Goal: Task Accomplishment & Management: Use online tool/utility

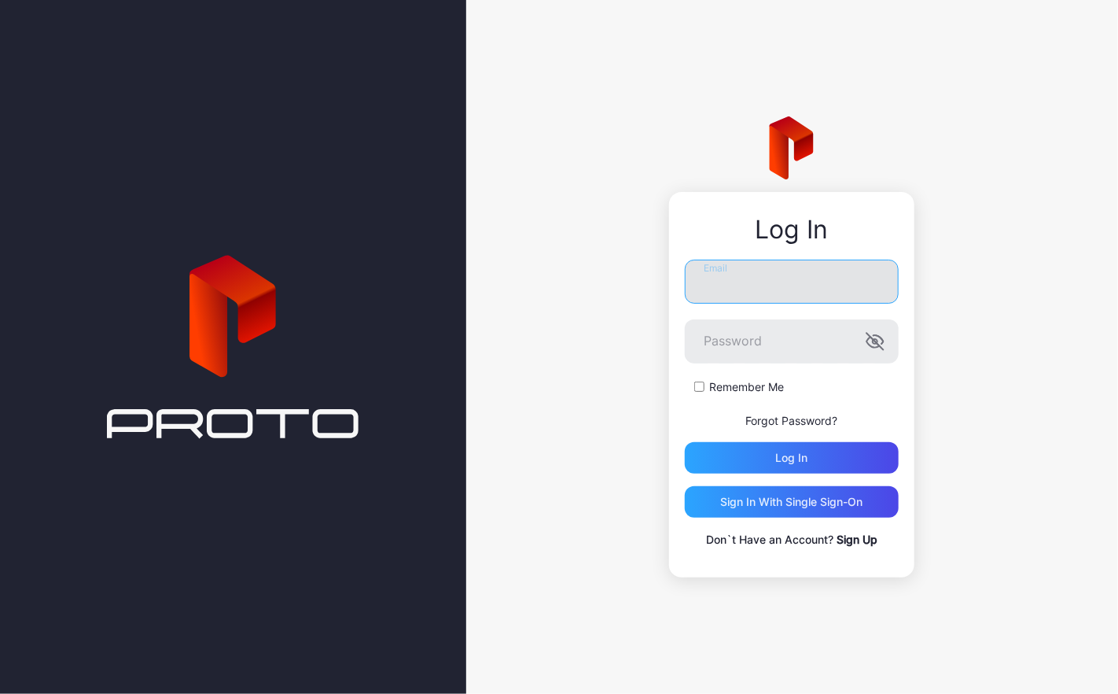
click at [777, 289] on input "Email" at bounding box center [792, 281] width 214 height 44
click at [738, 390] on label "Remember Me" at bounding box center [746, 387] width 75 height 16
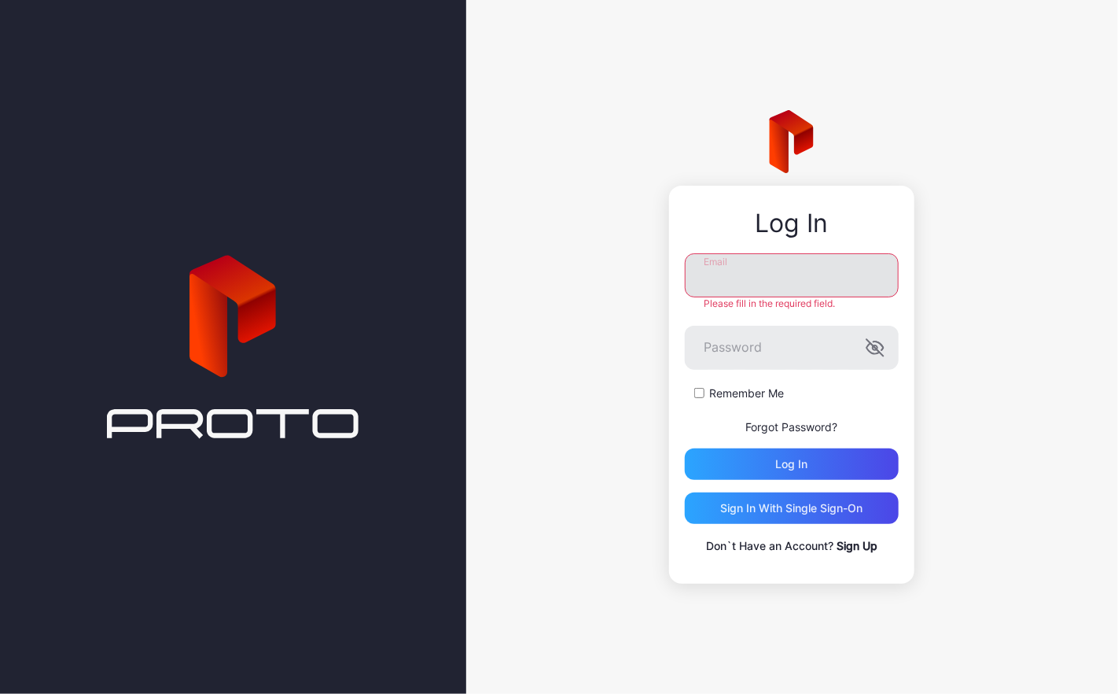
click at [747, 267] on input "Email" at bounding box center [792, 275] width 214 height 44
type input "**********"
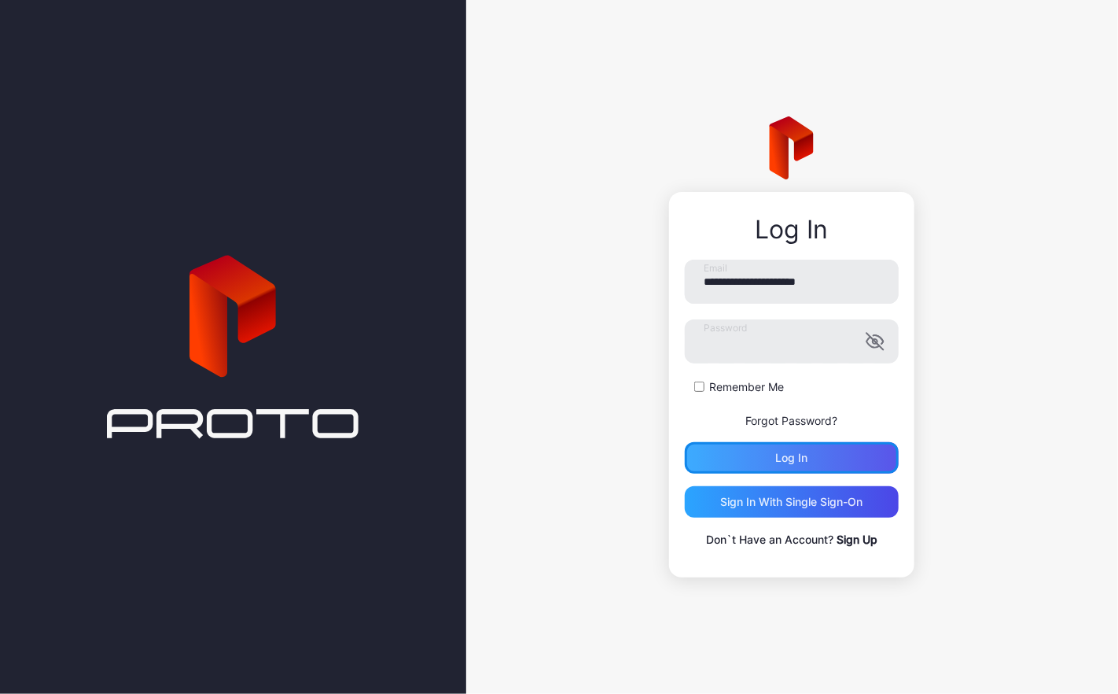
click at [794, 461] on div "Log in" at bounding box center [792, 457] width 32 height 13
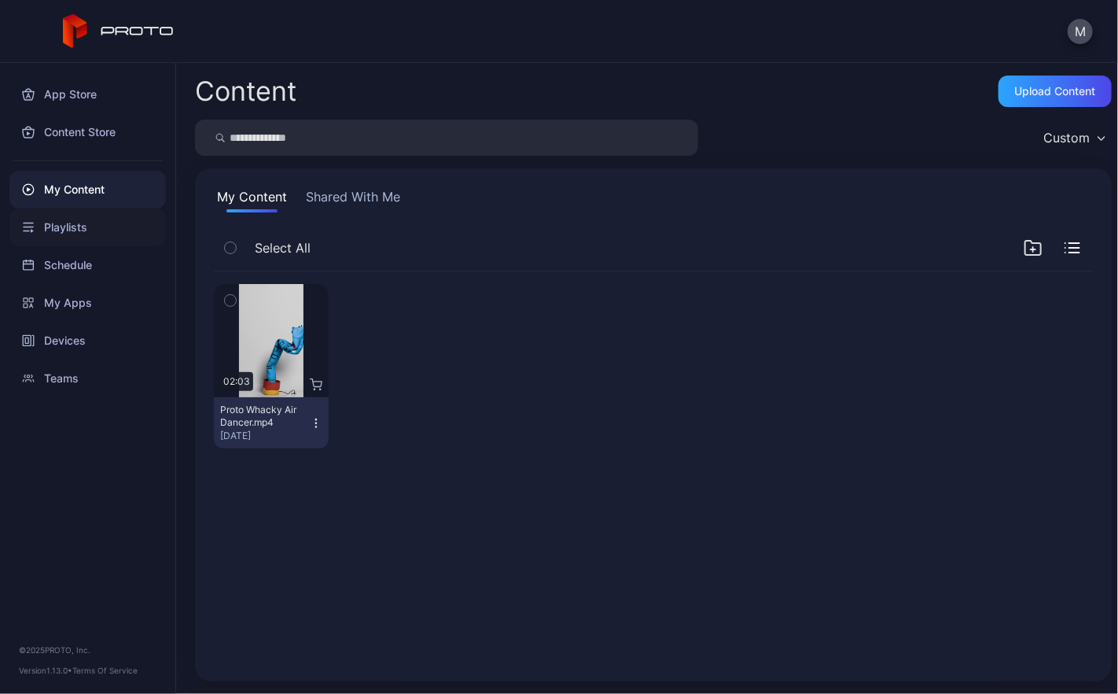
click at [74, 226] on div "Playlists" at bounding box center [87, 227] width 156 height 38
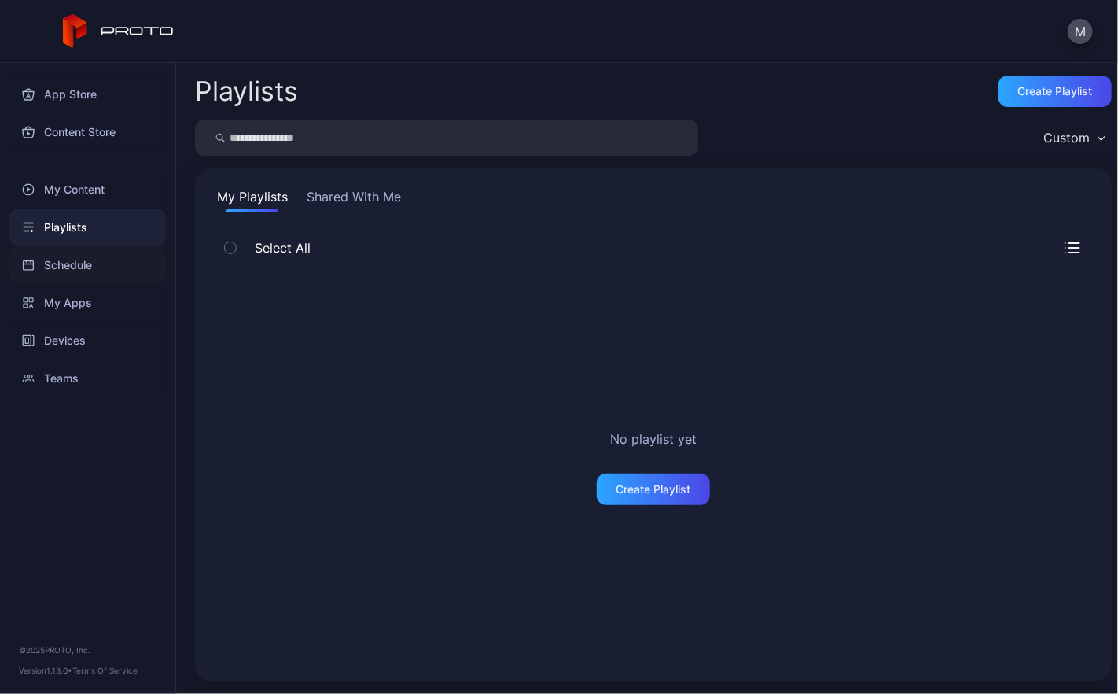
click at [51, 263] on div "Schedule" at bounding box center [87, 265] width 156 height 38
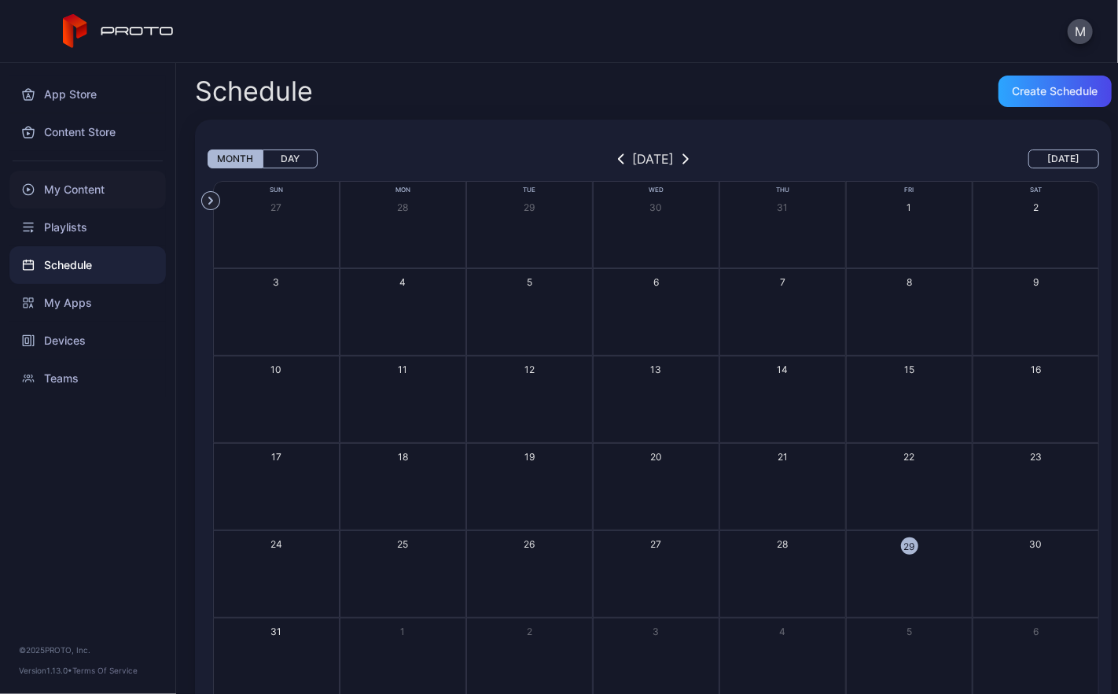
click at [66, 195] on div "My Content" at bounding box center [87, 190] width 156 height 38
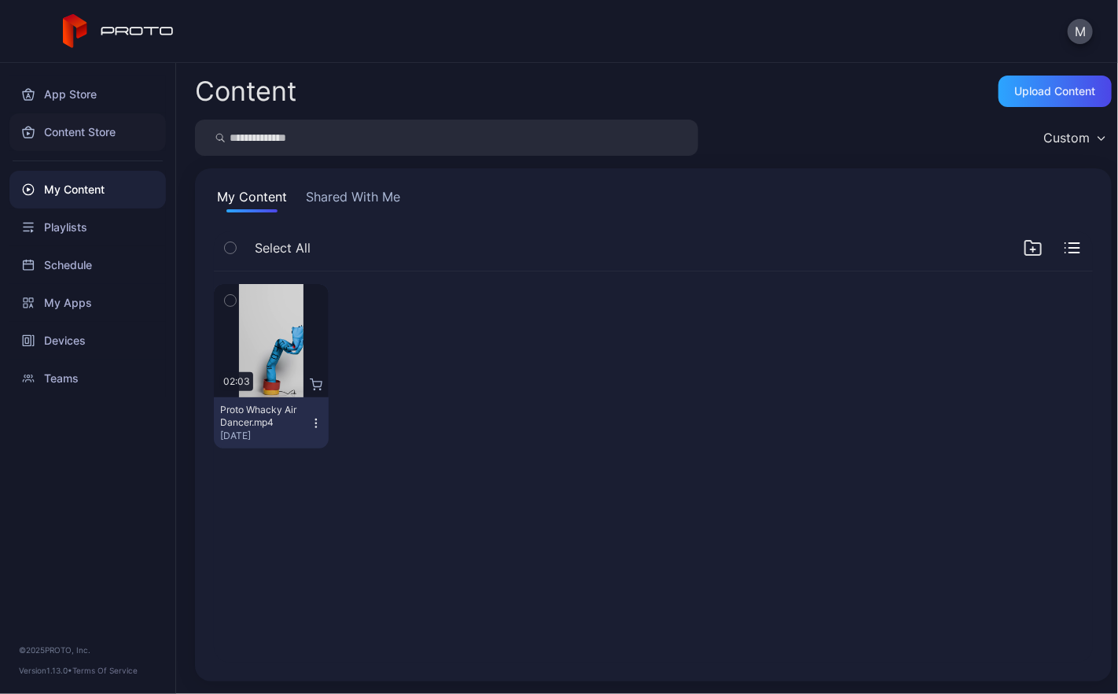
click at [77, 134] on div "Content Store" at bounding box center [87, 132] width 156 height 38
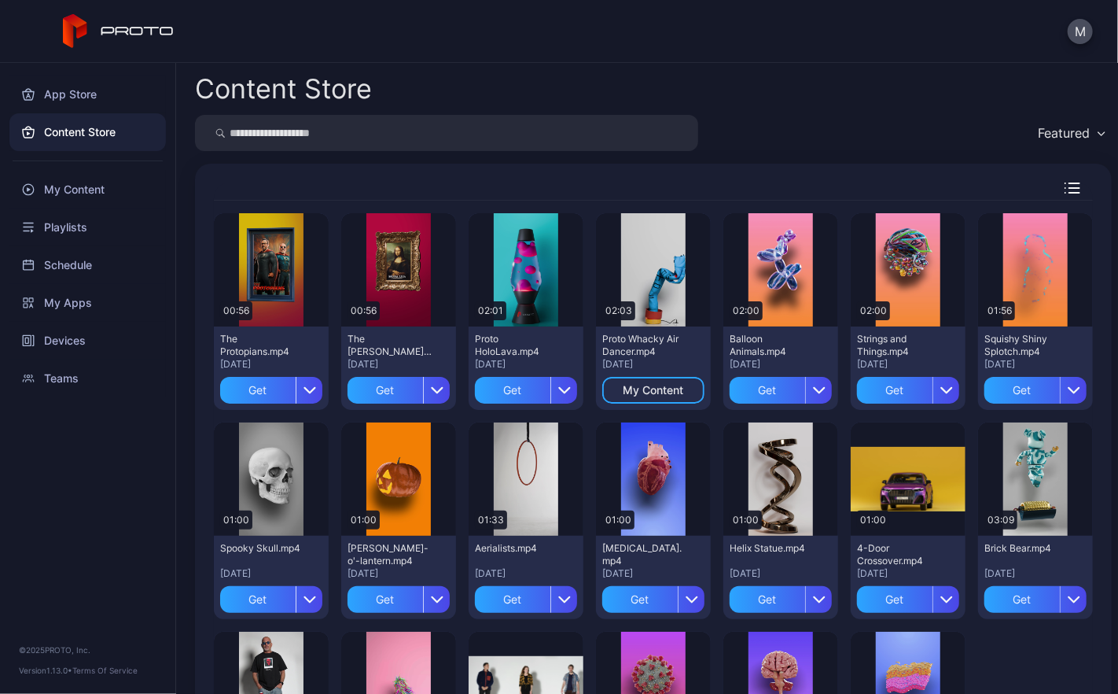
click at [245, 355] on div "The Protopians.mp4" at bounding box center [263, 345] width 86 height 25
click at [59, 300] on div "My Apps" at bounding box center [87, 303] width 156 height 38
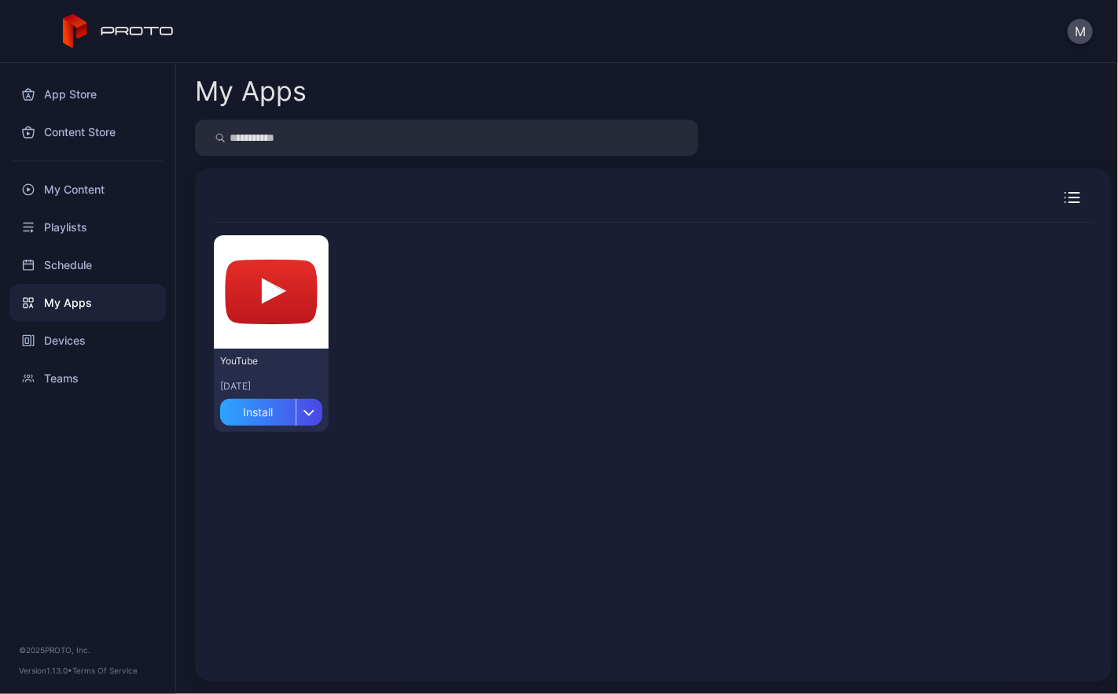
click at [263, 385] on div "[DATE]" at bounding box center [271, 386] width 102 height 13
click at [315, 413] on icon "button" at bounding box center [309, 412] width 9 height 5
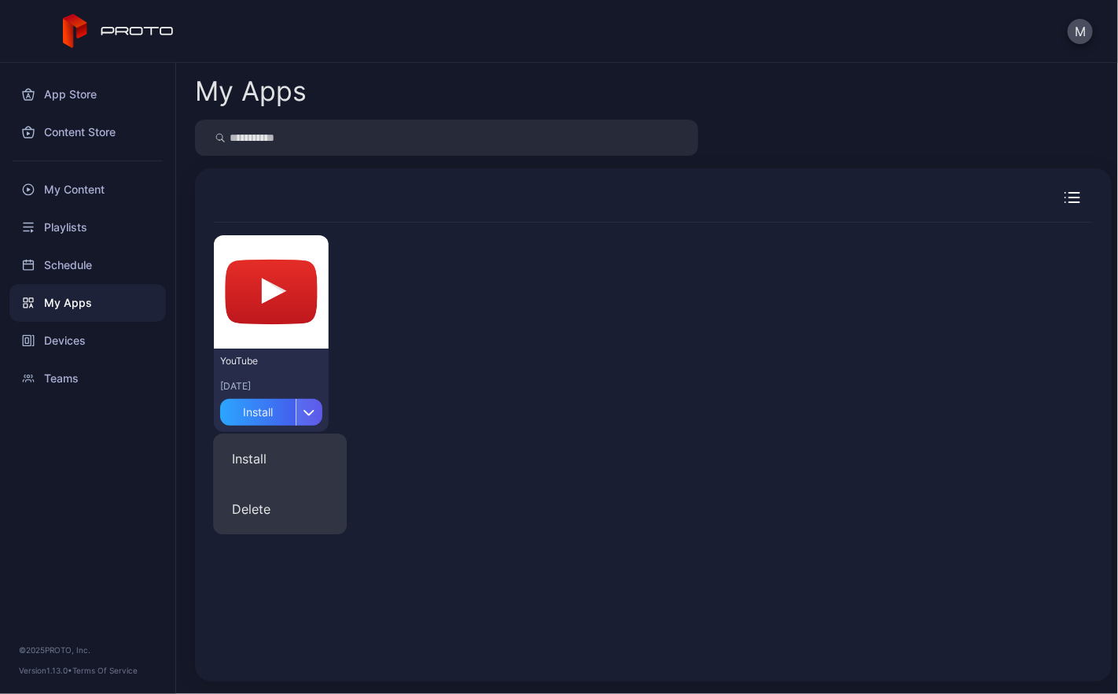
click at [315, 413] on icon "button" at bounding box center [309, 412] width 9 height 5
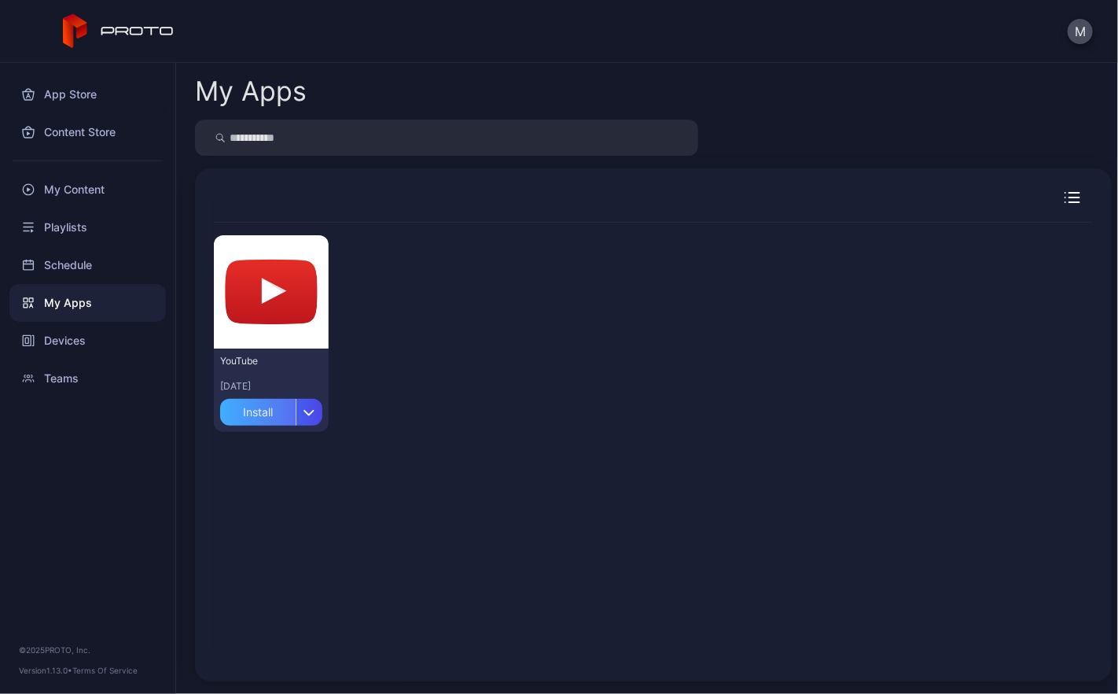
click at [279, 413] on div "Install" at bounding box center [257, 412] width 75 height 27
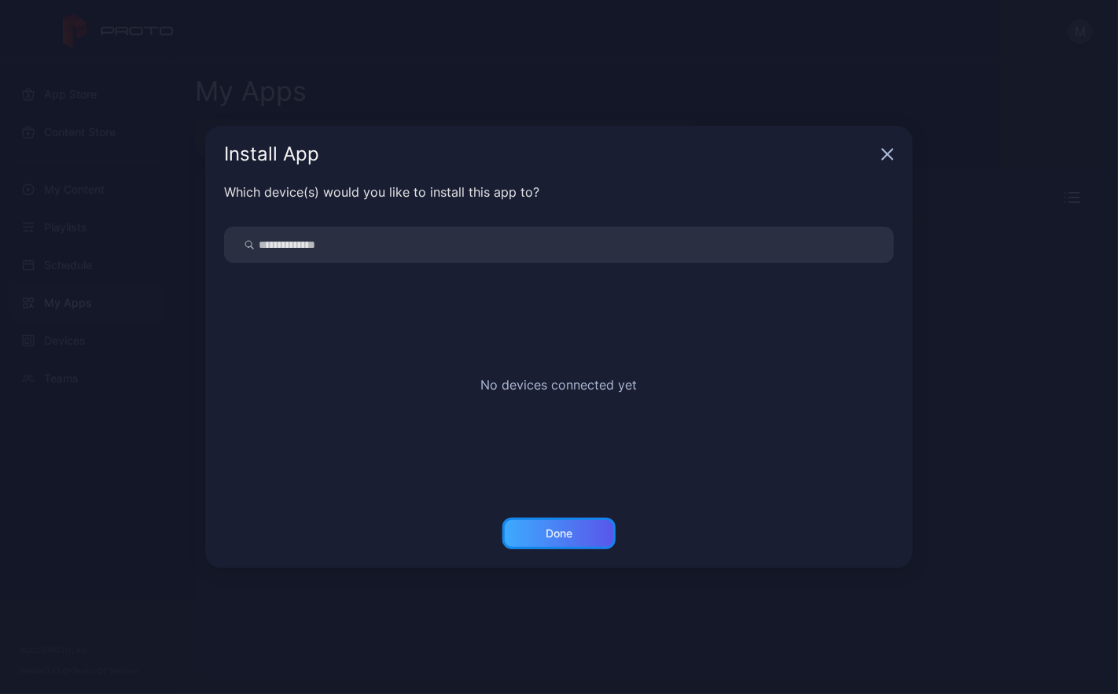
click at [576, 534] on div "Done" at bounding box center [558, 532] width 113 height 31
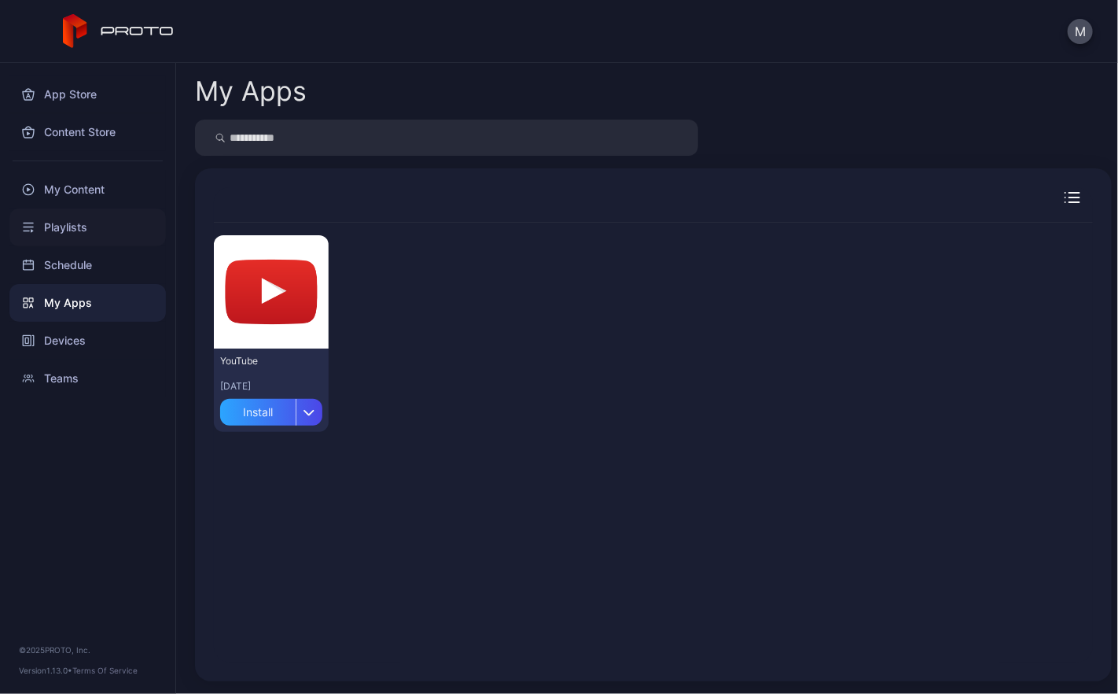
click at [50, 227] on div "Playlists" at bounding box center [87, 227] width 156 height 38
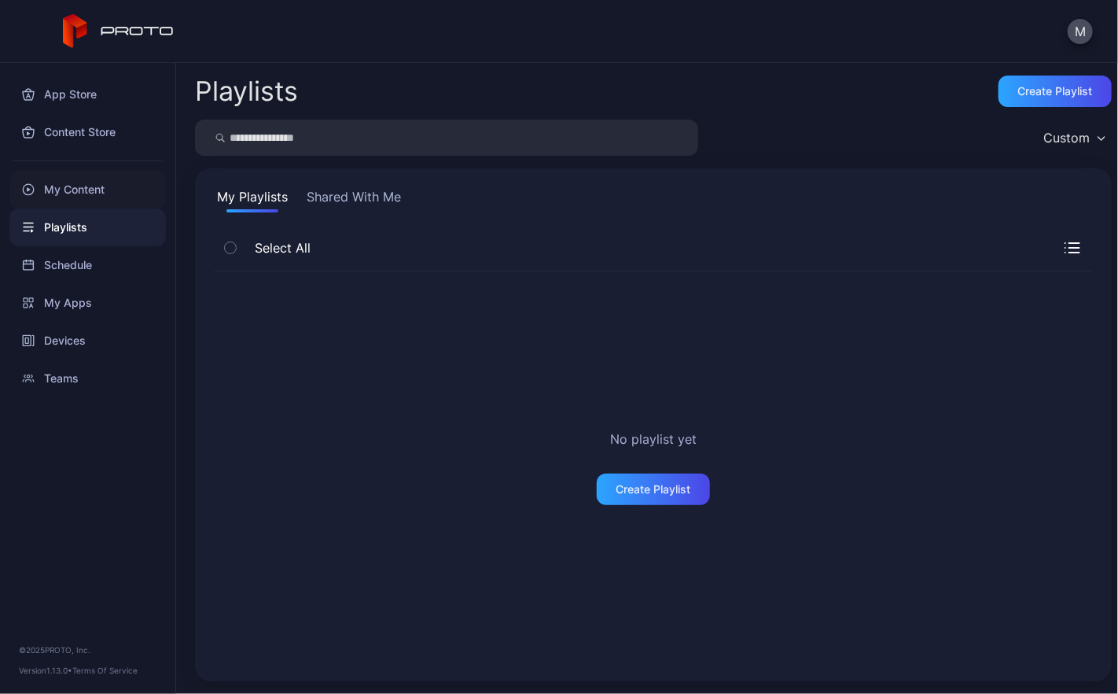
click at [73, 190] on div "My Content" at bounding box center [87, 190] width 156 height 38
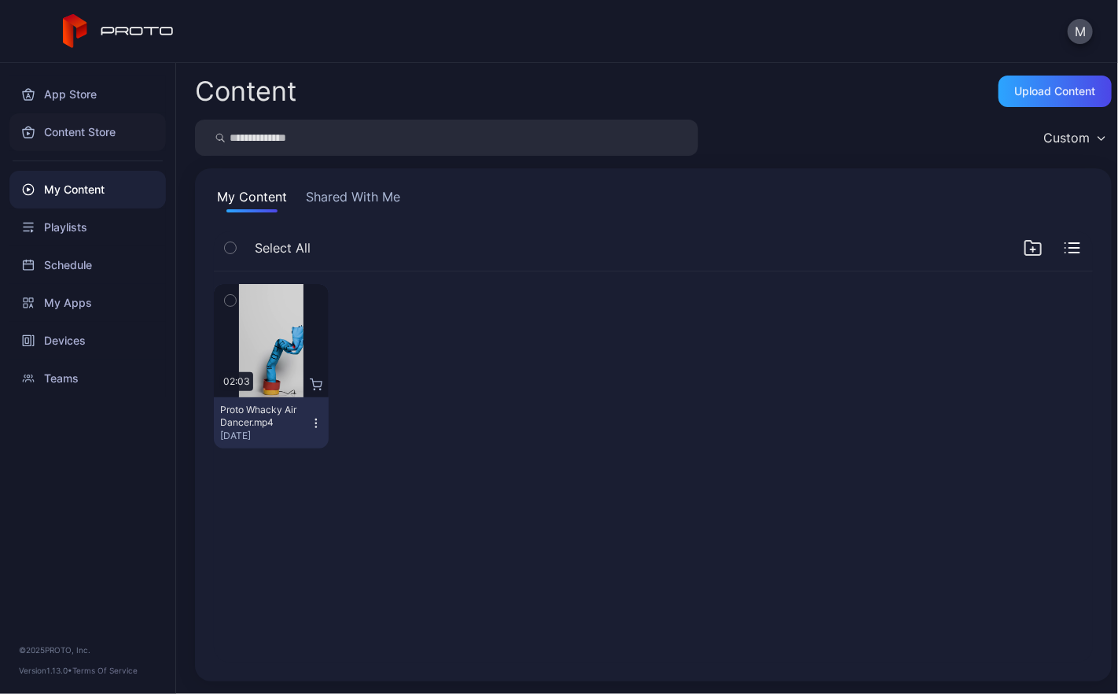
click at [79, 129] on div "Content Store" at bounding box center [87, 132] width 156 height 38
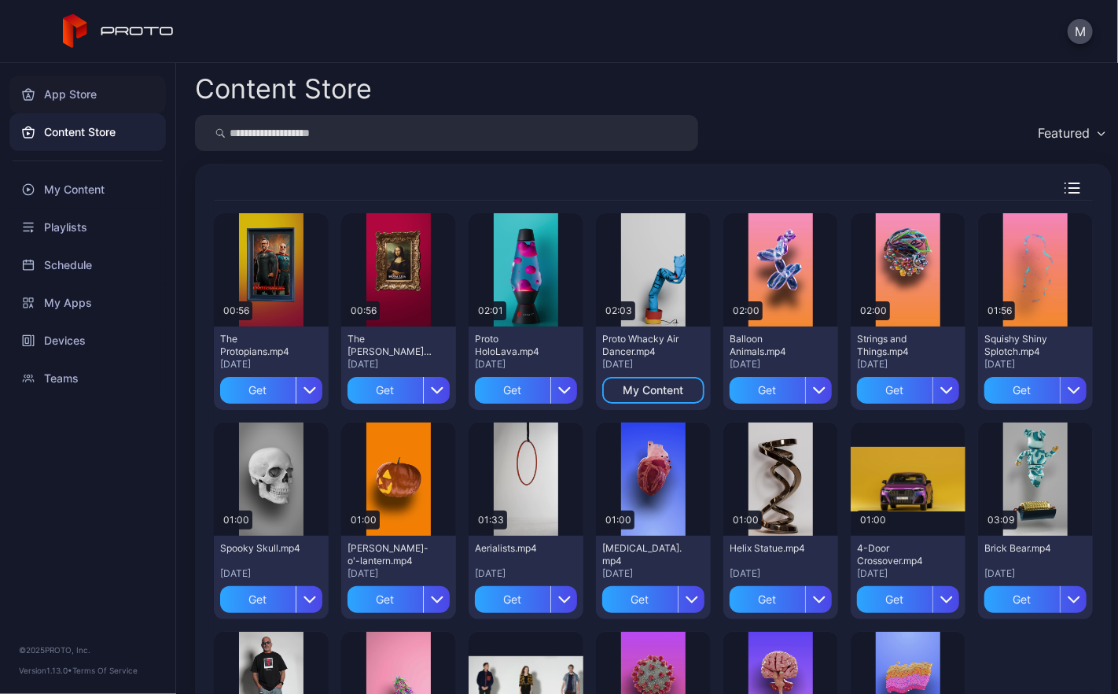
click at [72, 96] on div "App Store" at bounding box center [87, 94] width 156 height 38
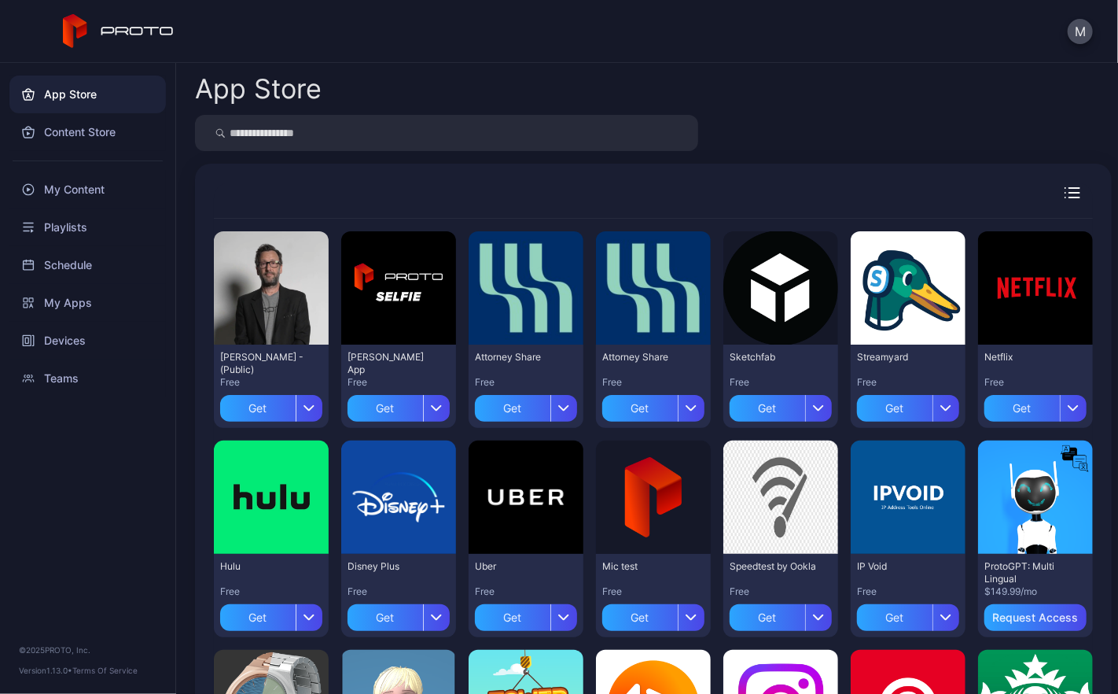
click at [302, 23] on div "M" at bounding box center [559, 31] width 1118 height 63
click at [93, 482] on div "App Store Content Store My Content Playlists Schedule My Apps Devices Teams © 2…" at bounding box center [88, 378] width 176 height 631
click at [735, 181] on div "Preview [PERSON_NAME] N Persona - (Public) Free Get Preview [PERSON_NAME] App F…" at bounding box center [653, 625] width 917 height 923
click at [72, 344] on div "Devices" at bounding box center [87, 341] width 156 height 38
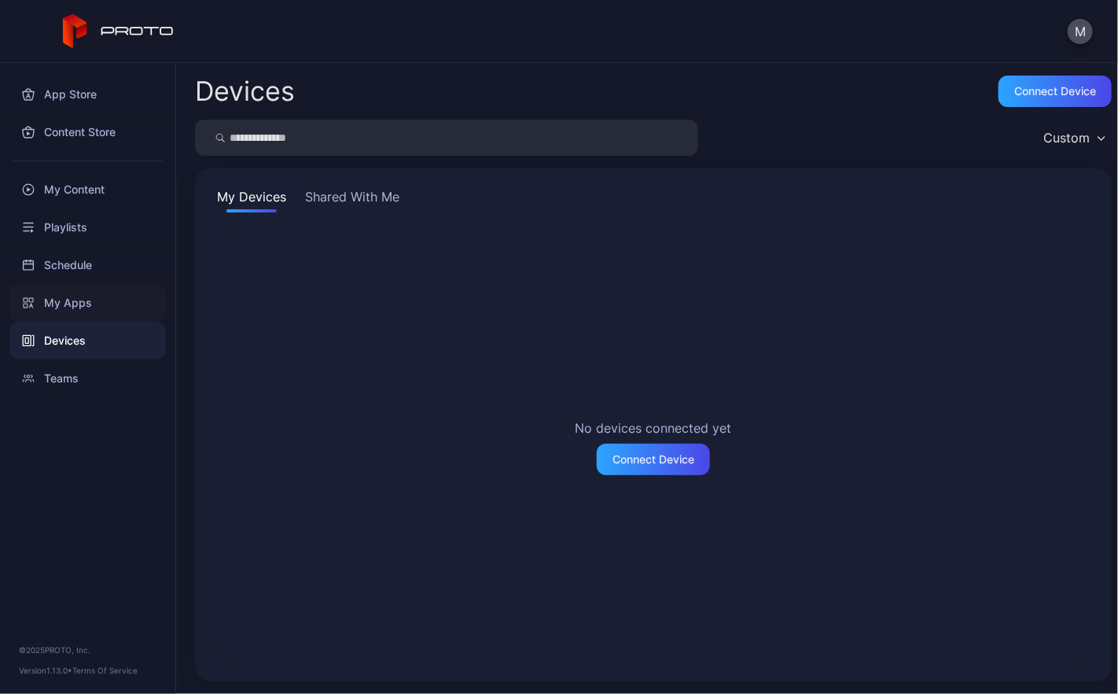
click at [60, 300] on div "My Apps" at bounding box center [87, 303] width 156 height 38
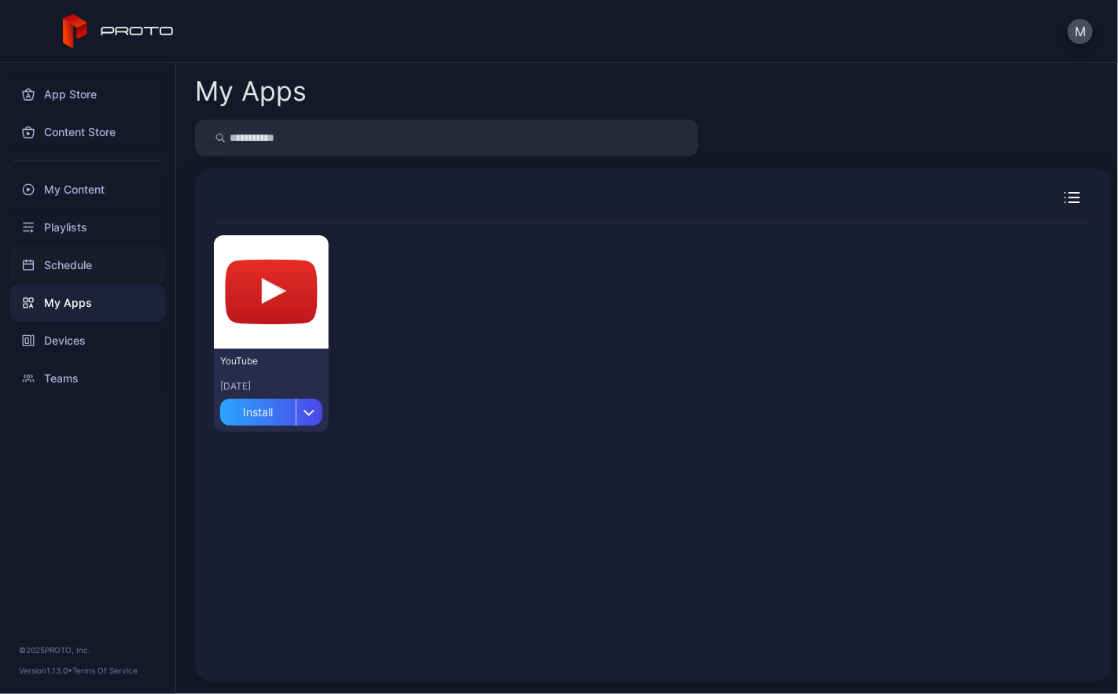
click at [85, 267] on div "Schedule" at bounding box center [87, 265] width 156 height 38
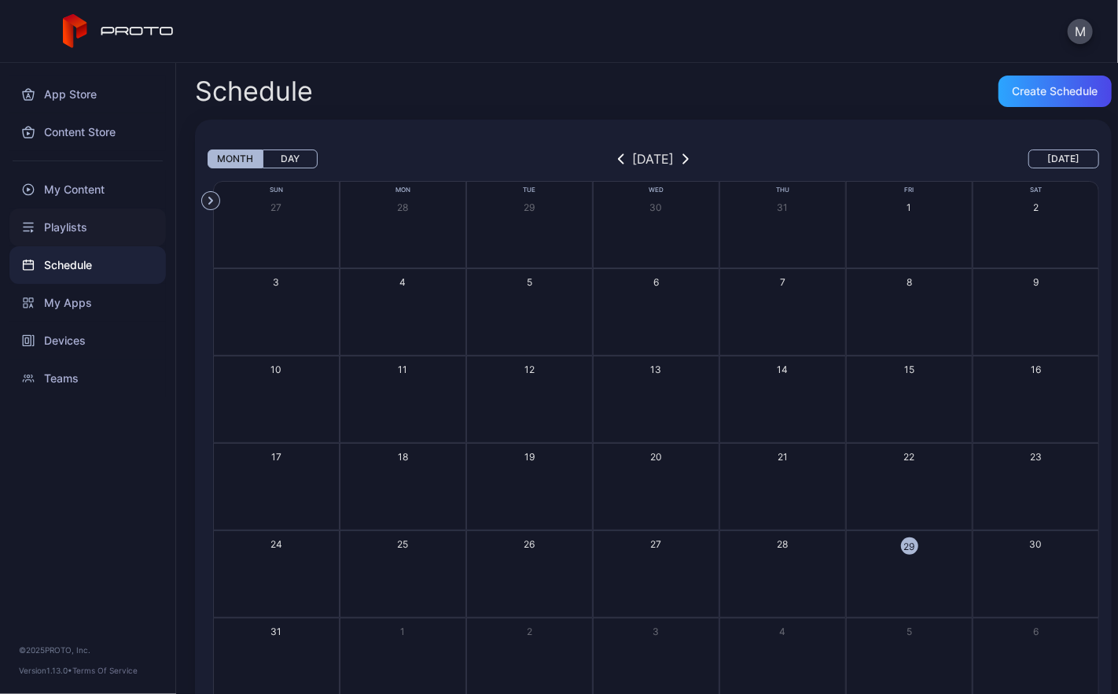
click at [86, 226] on div "Playlists" at bounding box center [87, 227] width 156 height 38
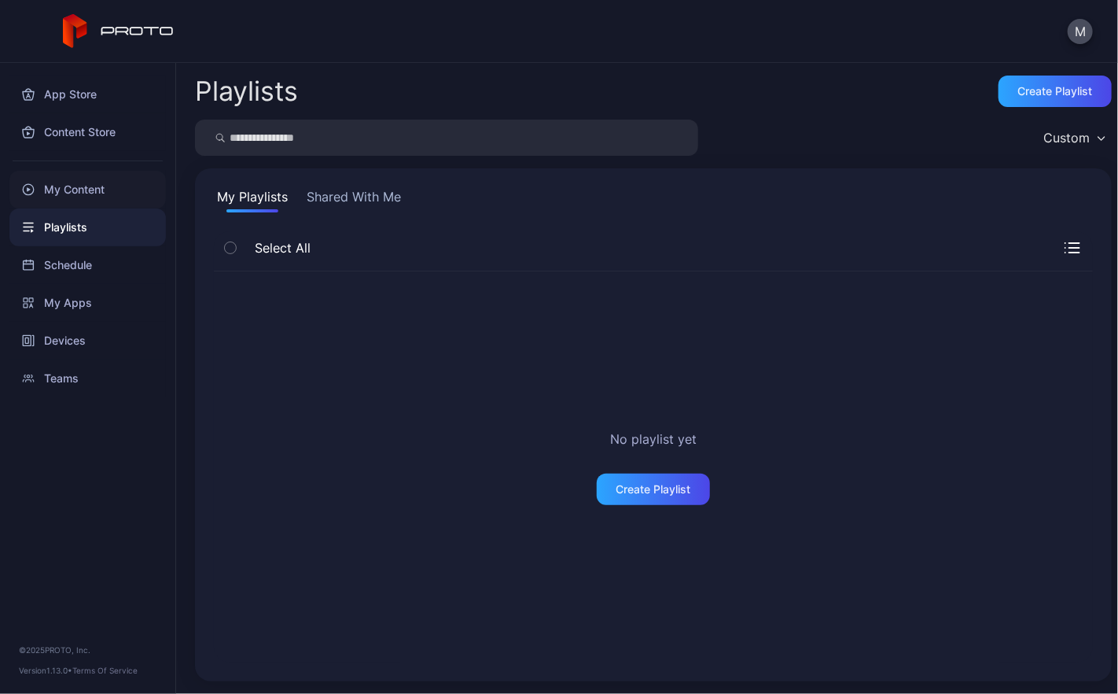
click at [83, 190] on div "My Content" at bounding box center [87, 190] width 156 height 38
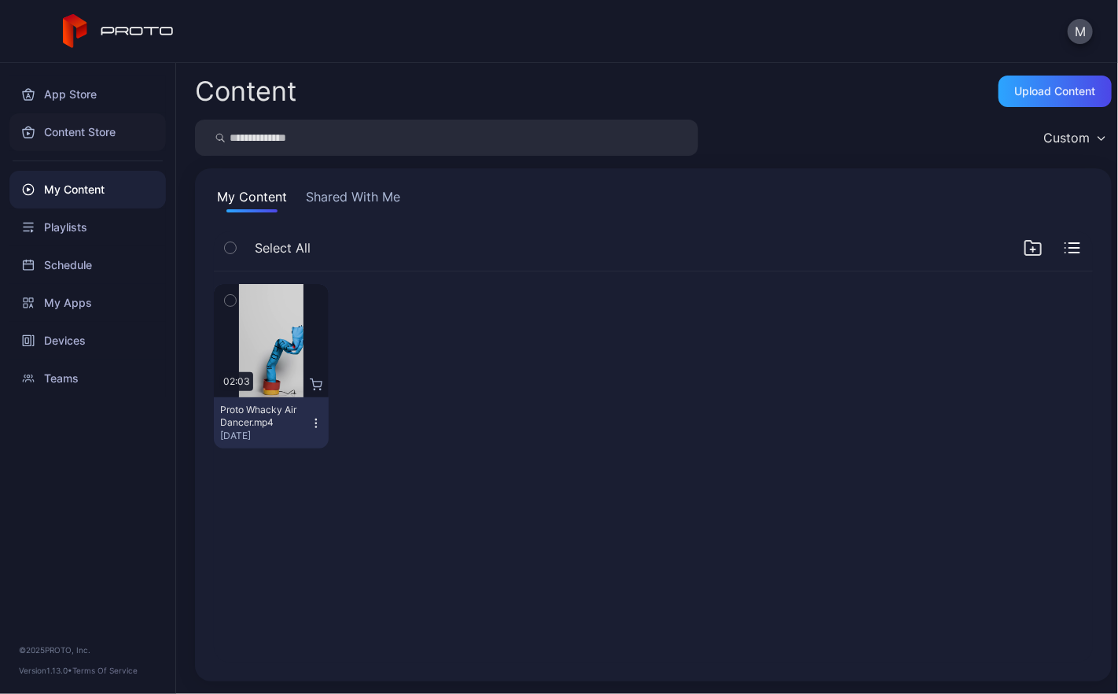
click at [91, 131] on div "Content Store" at bounding box center [87, 132] width 156 height 38
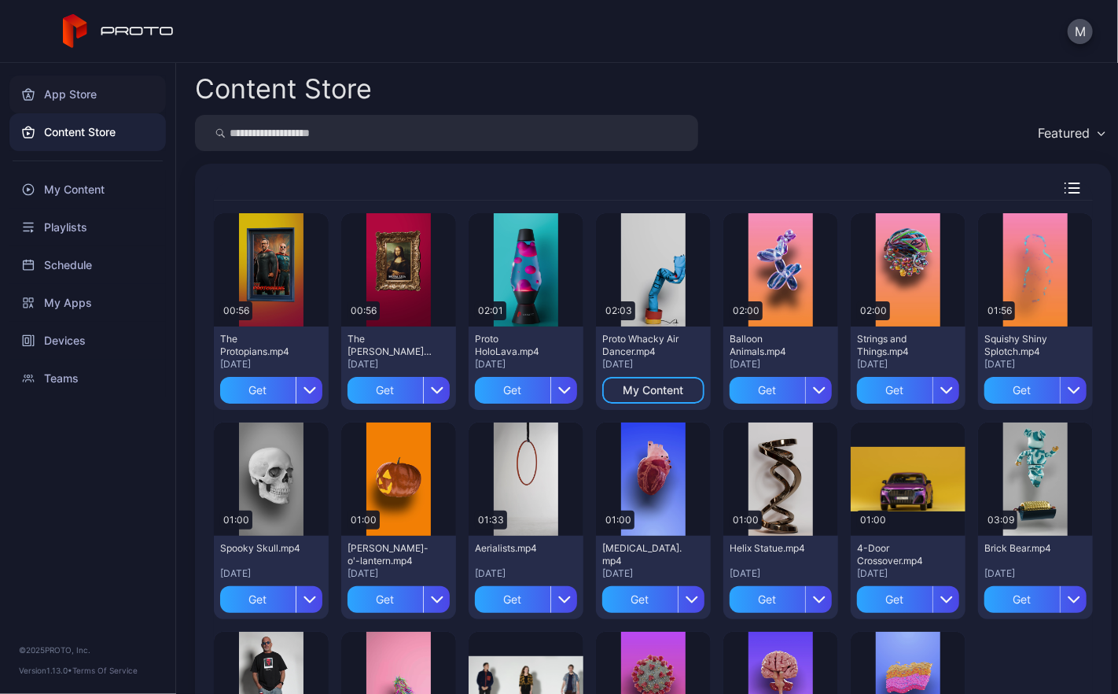
click at [75, 92] on div "App Store" at bounding box center [87, 94] width 156 height 38
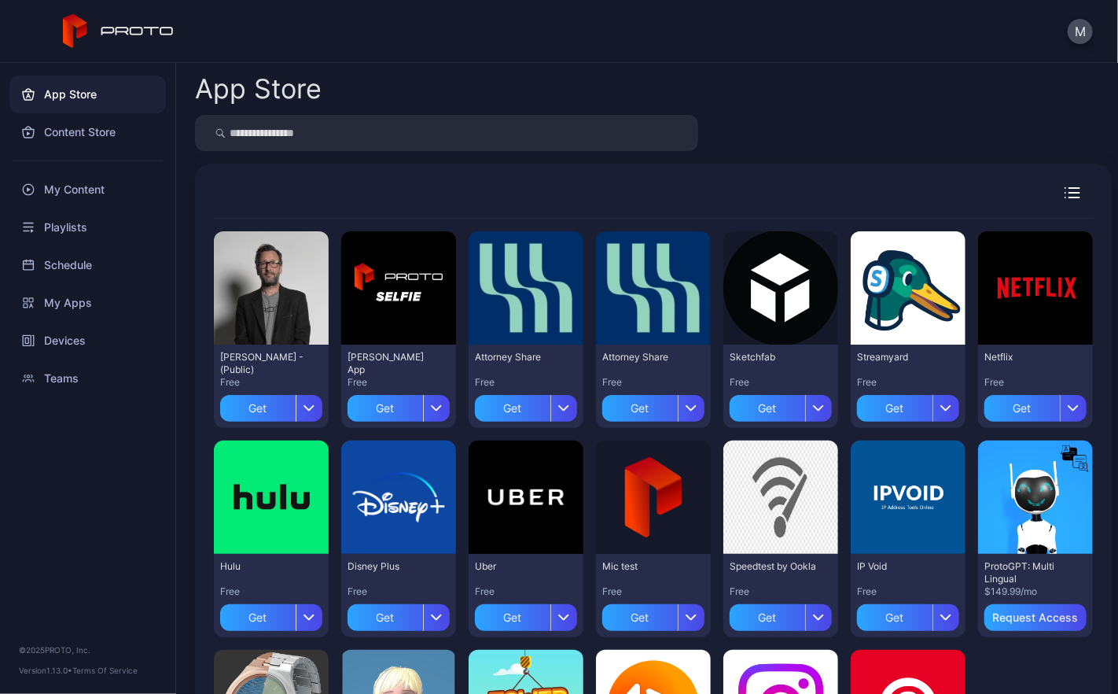
click at [843, 112] on div "App Store Preview [PERSON_NAME] N Persona - (Public) Free Get Preview [PERSON_N…" at bounding box center [647, 378] width 942 height 631
click at [475, 77] on div "App Store" at bounding box center [653, 88] width 917 height 27
click at [371, 186] on div at bounding box center [653, 200] width 879 height 36
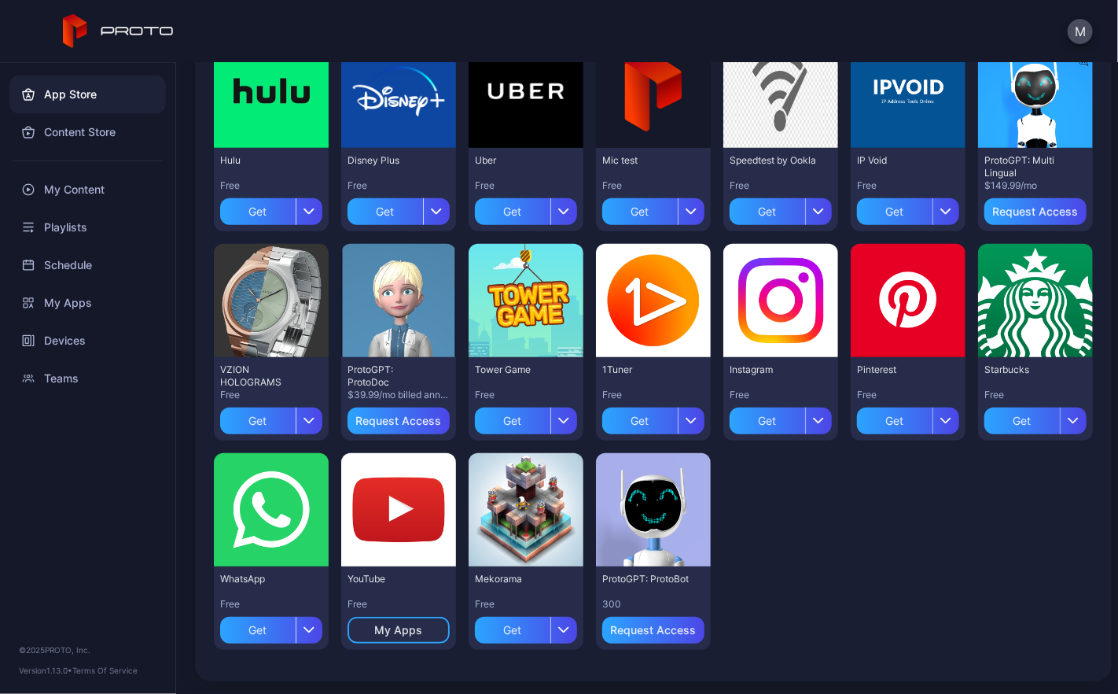
scroll to position [614, 0]
click at [86, 136] on div "Content Store" at bounding box center [87, 132] width 156 height 38
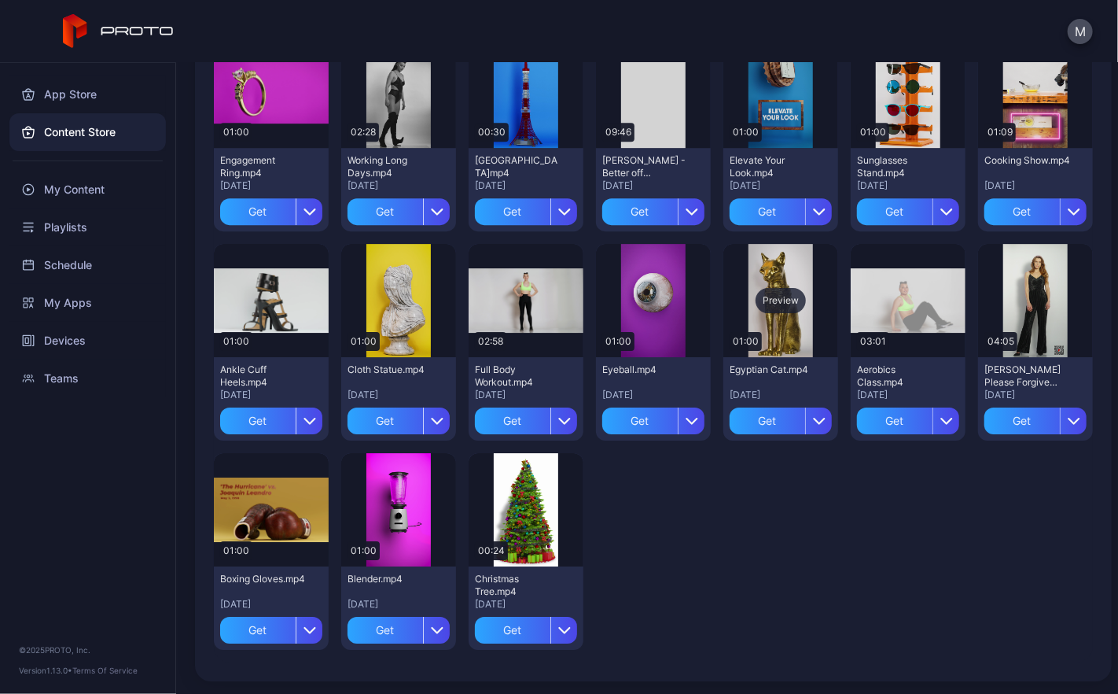
scroll to position [2688, 0]
